Goal: Information Seeking & Learning: Learn about a topic

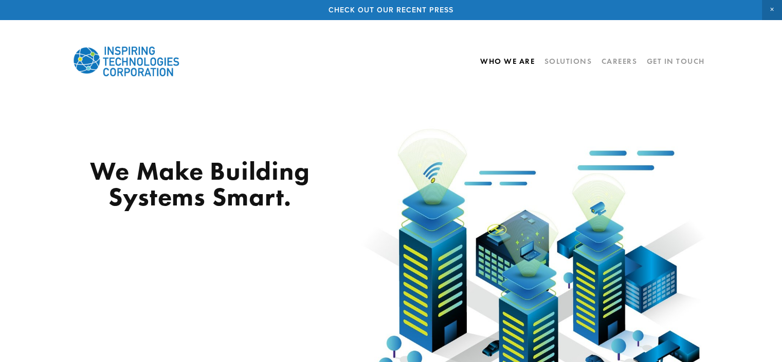
click at [506, 59] on link "Who We Are" at bounding box center [507, 60] width 55 height 17
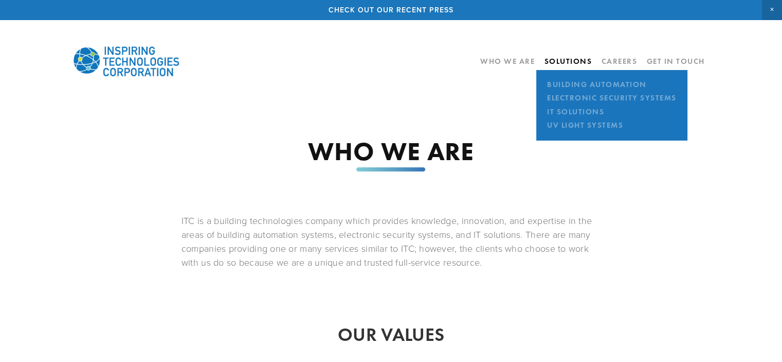
click at [572, 60] on link "Solutions" at bounding box center [568, 61] width 48 height 9
